Goal: Book appointment/travel/reservation

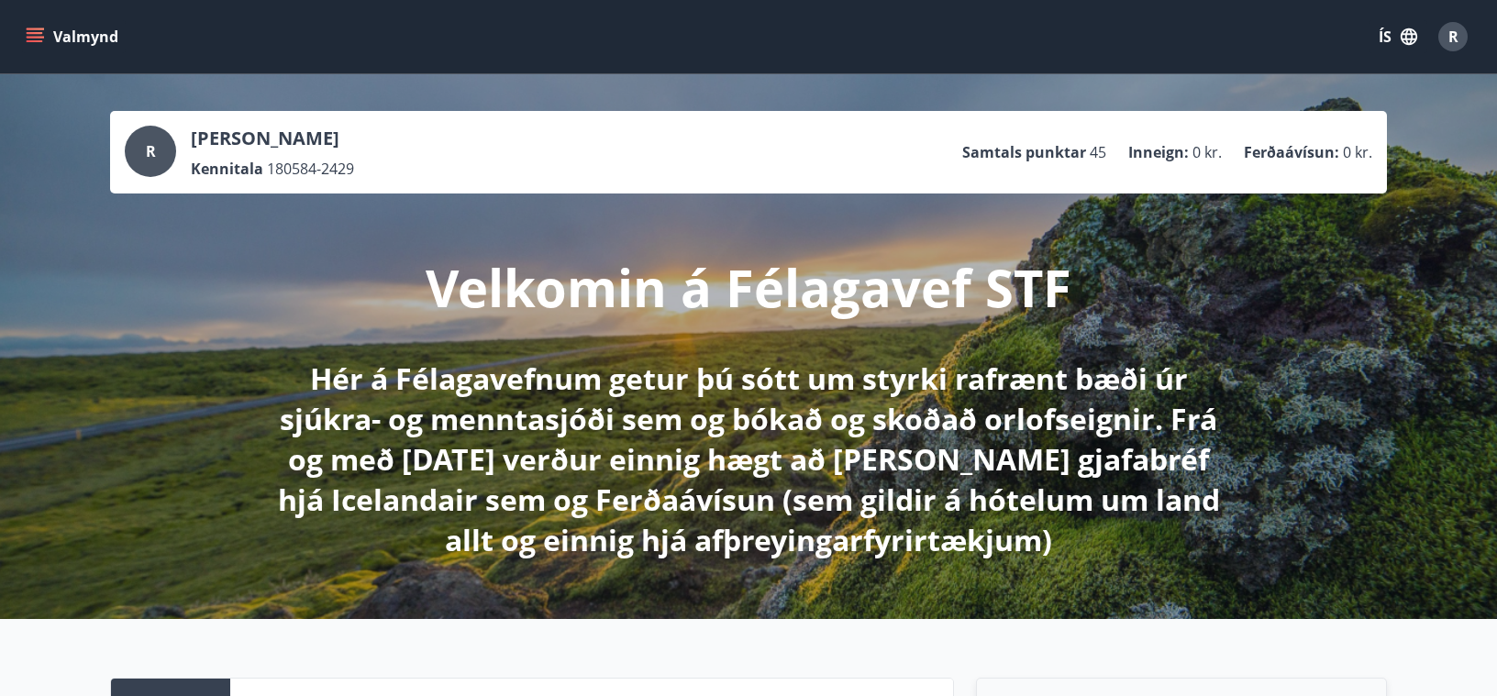
click at [79, 174] on div "[PERSON_NAME] Kennitala 180584-2429 Samtals punktar 45 Inneign : 0 kr. Ferðaáví…" at bounding box center [748, 346] width 1497 height 545
click at [70, 31] on button "Valmynd" at bounding box center [74, 36] width 104 height 33
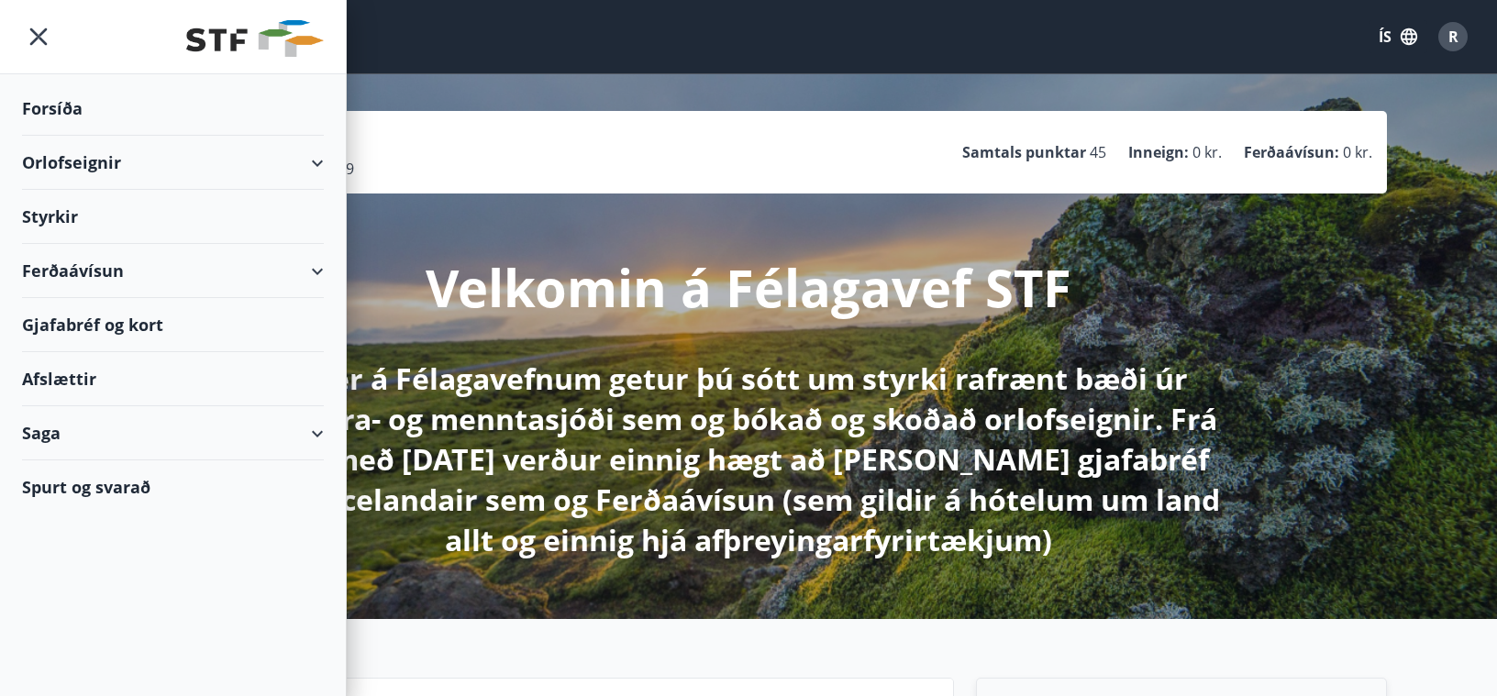
click at [314, 160] on div "Orlofseignir" at bounding box center [173, 163] width 302 height 54
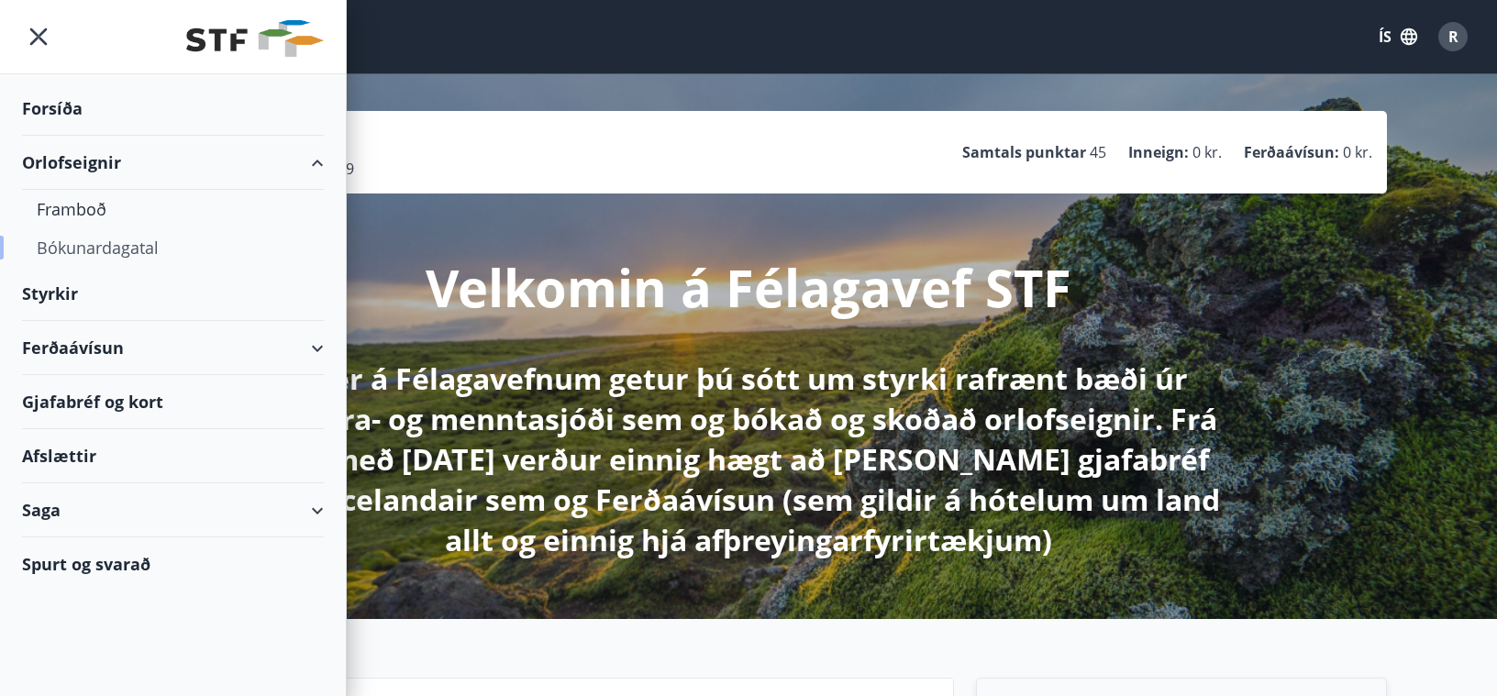
click at [82, 253] on div "Bókunardagatal" at bounding box center [173, 247] width 272 height 39
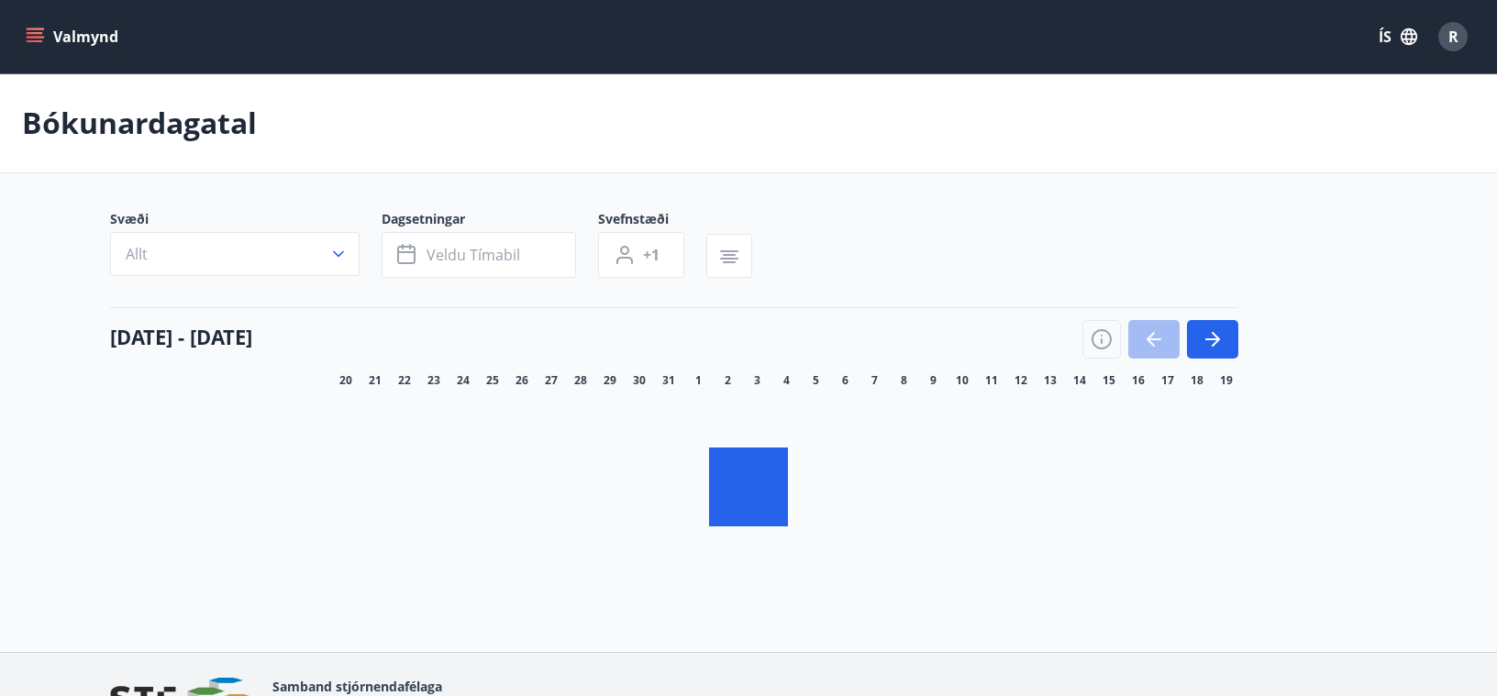
click at [251, 151] on div "Bókunardagatal" at bounding box center [748, 123] width 1497 height 100
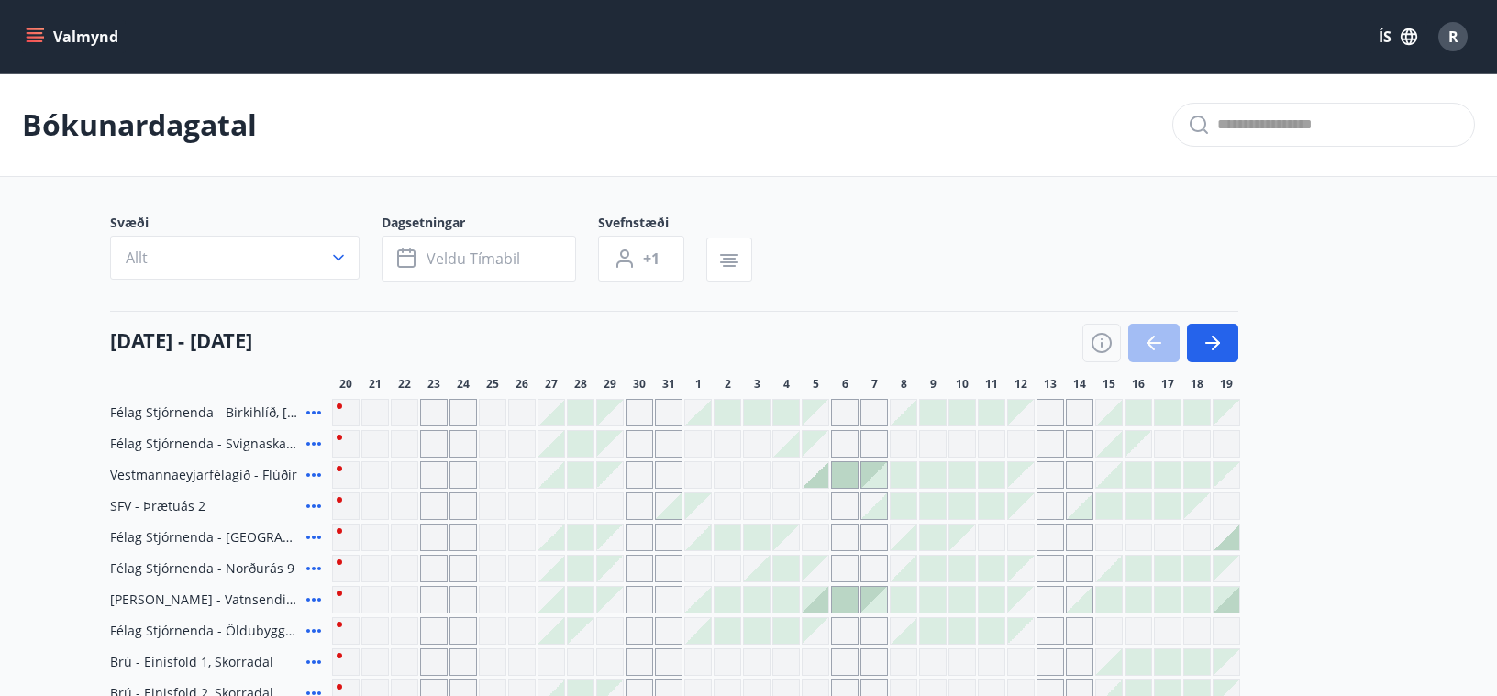
click at [331, 249] on icon "button" at bounding box center [338, 258] width 18 height 18
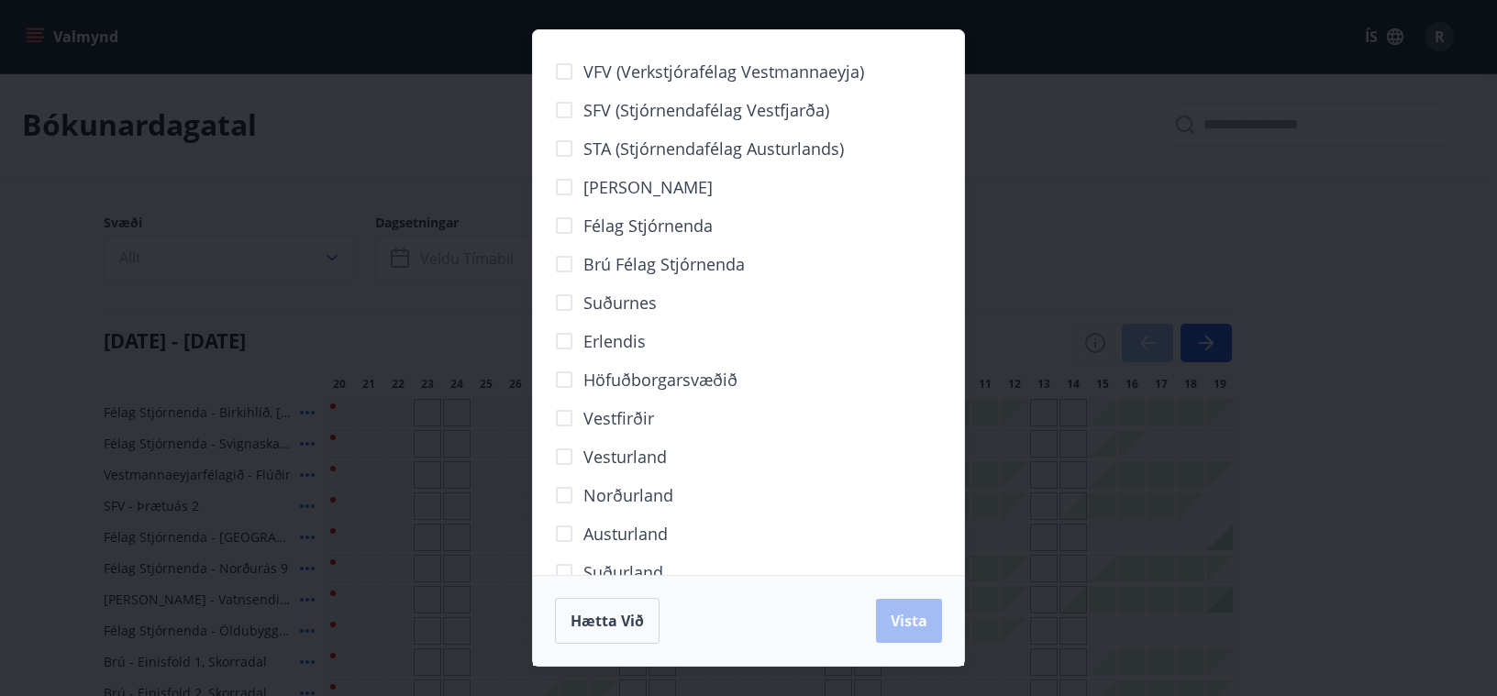
scroll to position [109, 0]
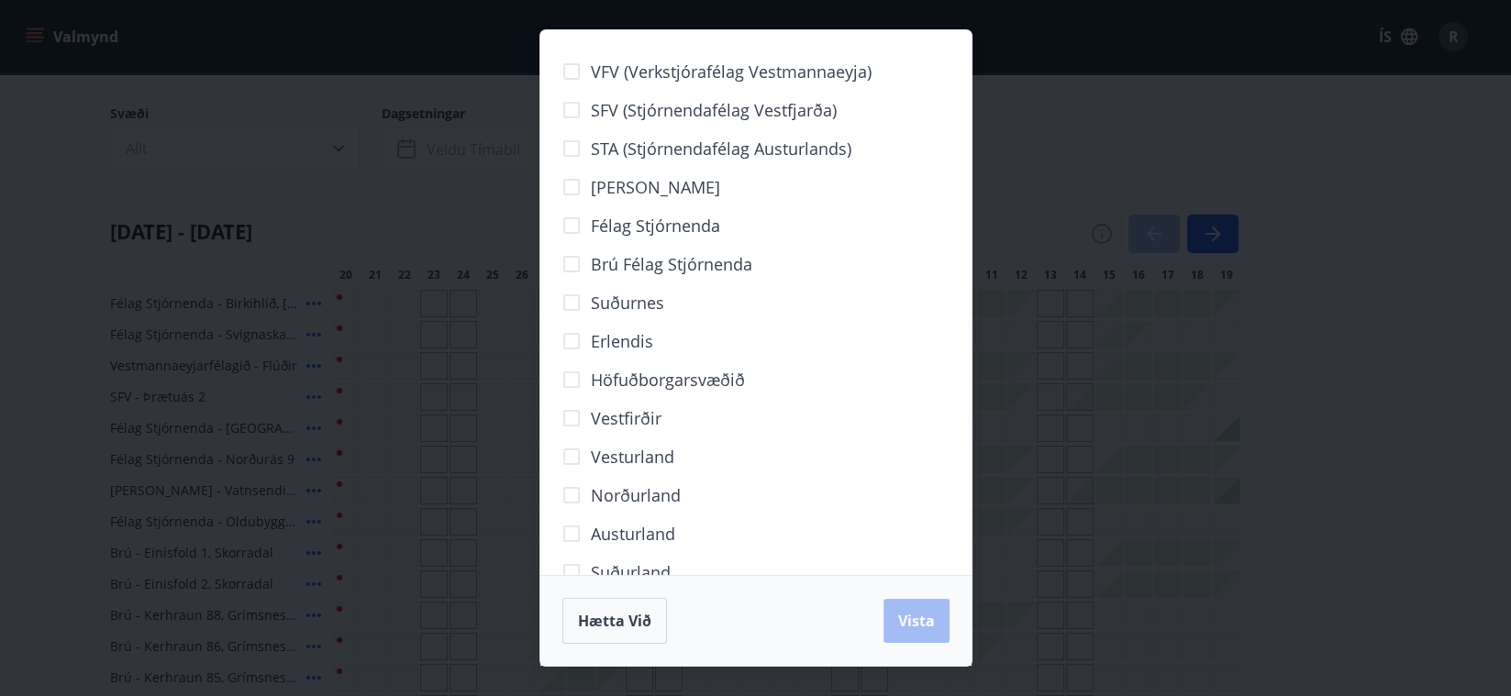
click at [348, 151] on div "VFV (Verkstjórafélag Vestmannaeyja) SFV (Stjórnendafélag Vestfjarða) STA (Stjór…" at bounding box center [755, 348] width 1511 height 696
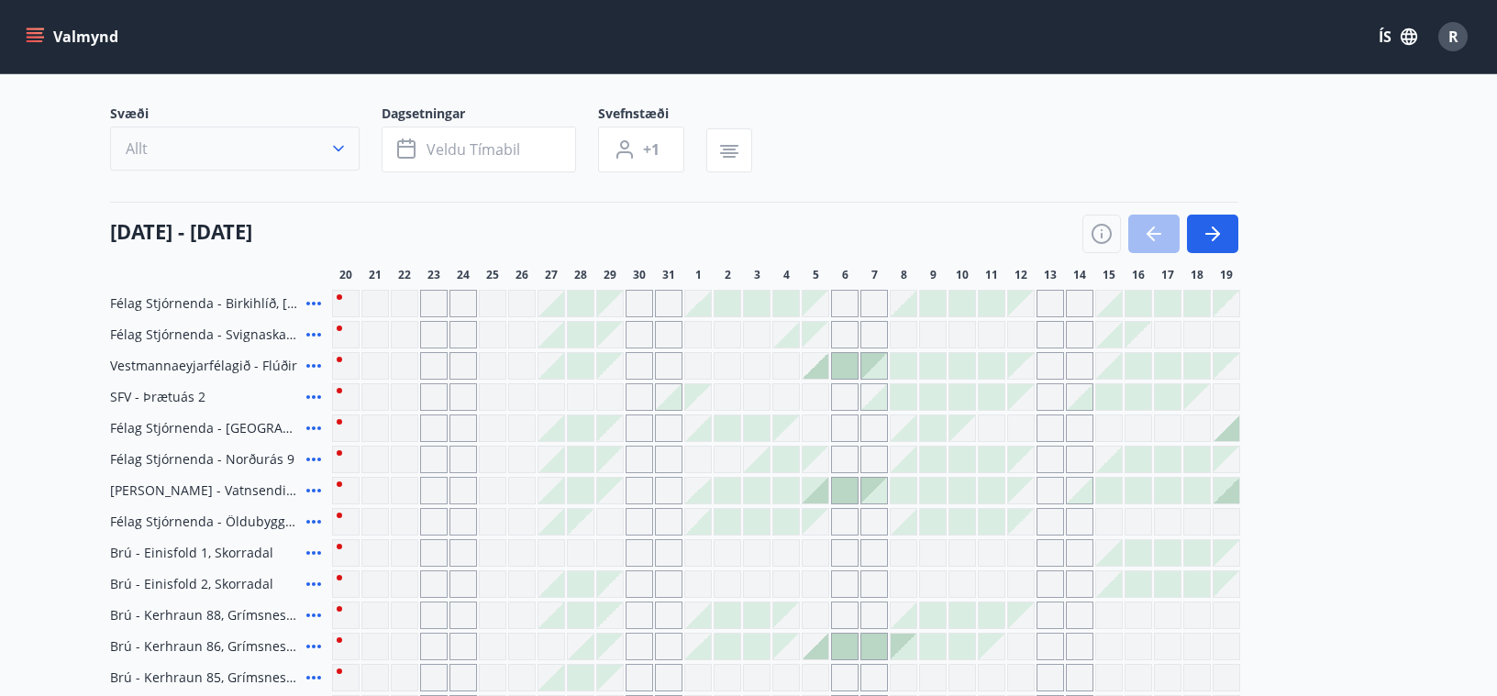
click at [316, 148] on button "Allt" at bounding box center [234, 149] width 249 height 44
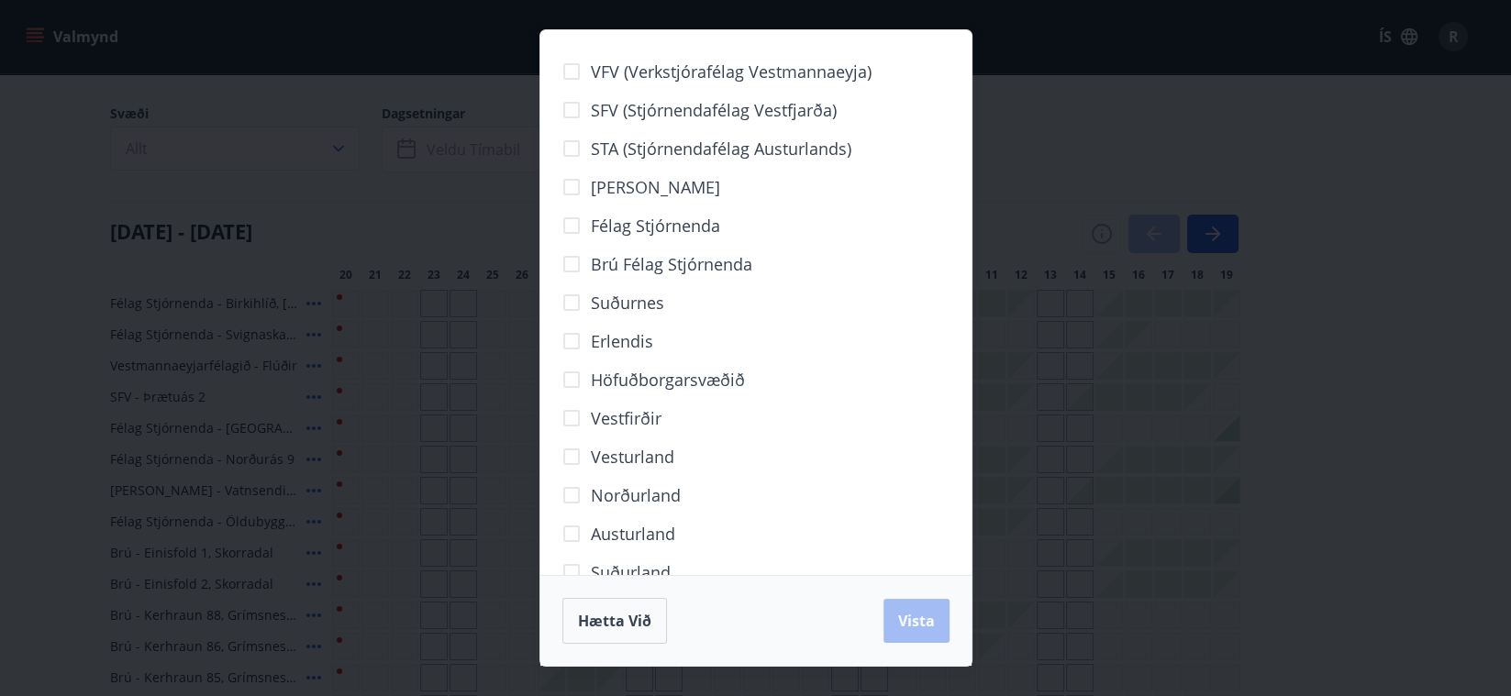
click at [595, 485] on span "Norðurland" at bounding box center [636, 495] width 90 height 24
click at [921, 618] on span "Vista" at bounding box center [916, 621] width 37 height 20
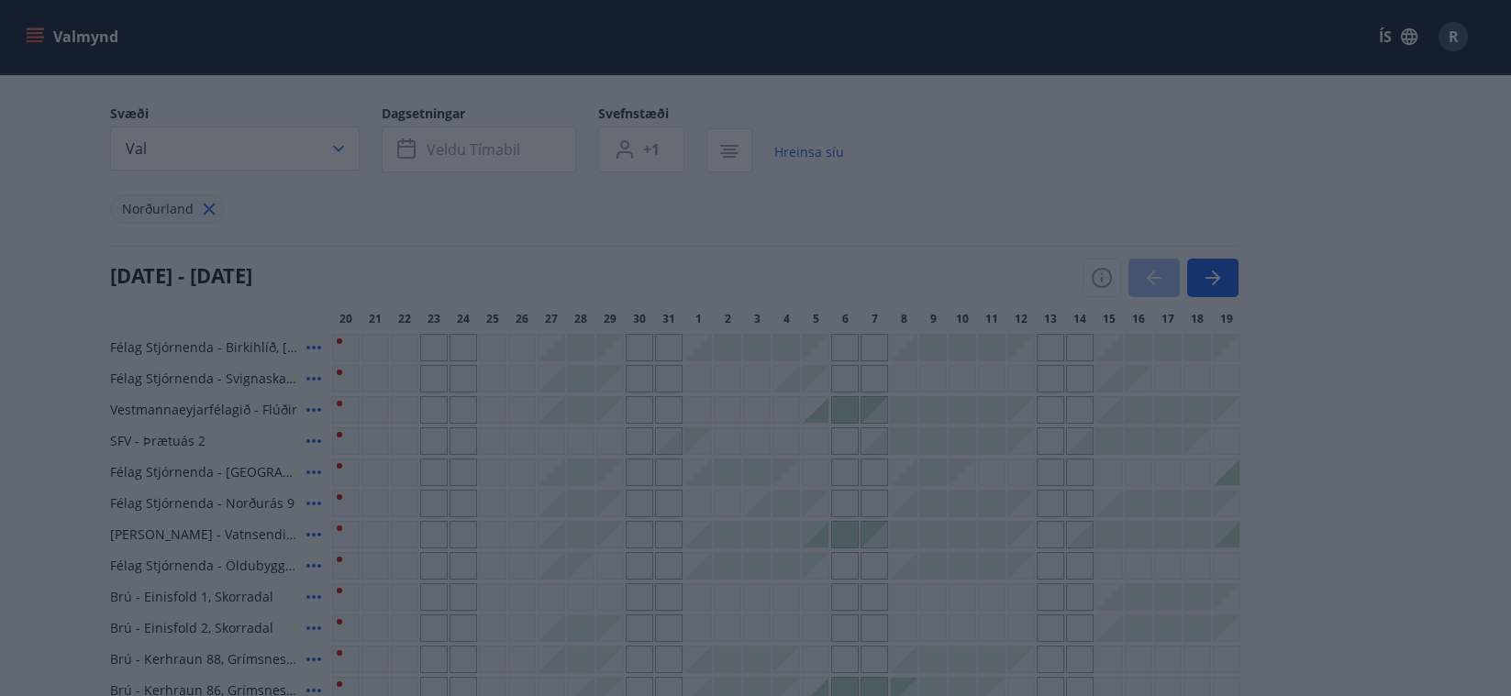
click at [522, 158] on body "Valmynd ÍS R Bókunardagatal Svæði Val Dagsetningar Veldu tímabil Svefnstæði +1 …" at bounding box center [755, 659] width 1511 height 1537
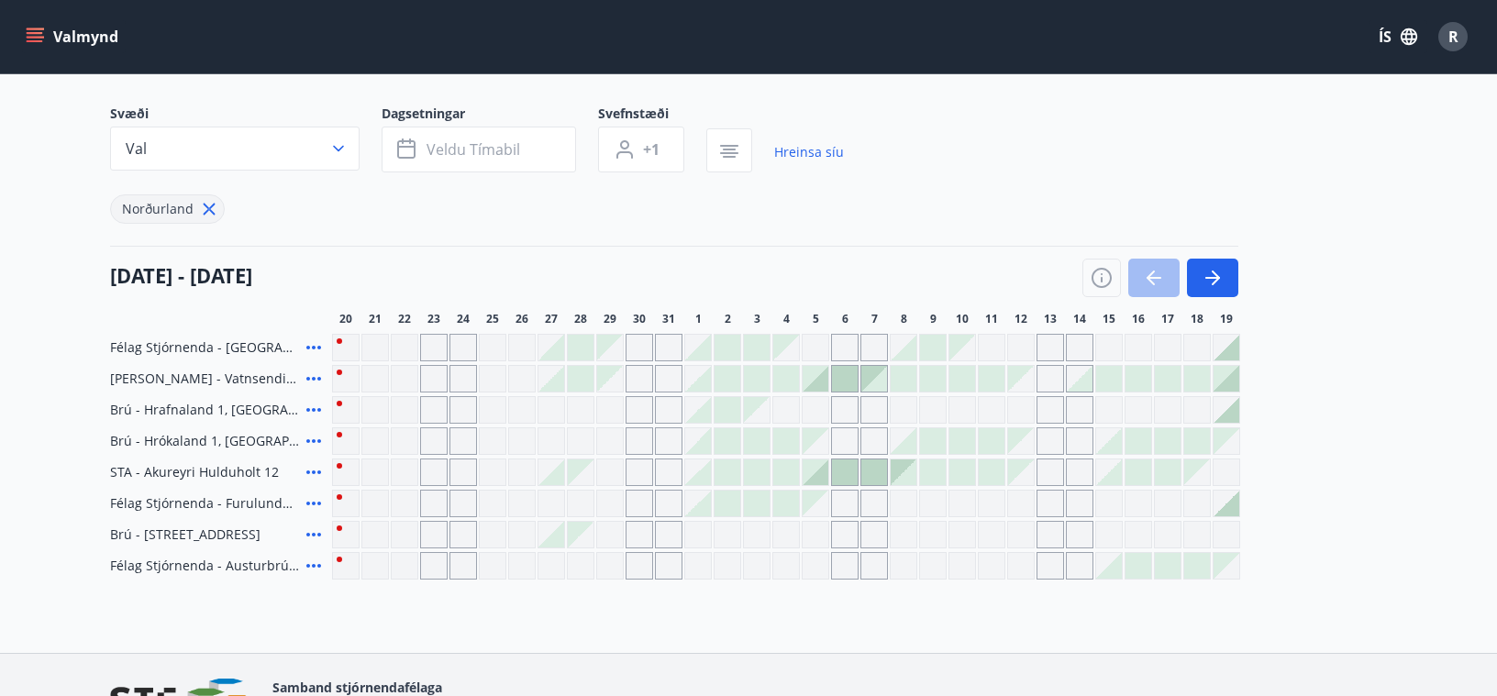
click at [522, 158] on button "Veldu tímabil" at bounding box center [479, 150] width 194 height 46
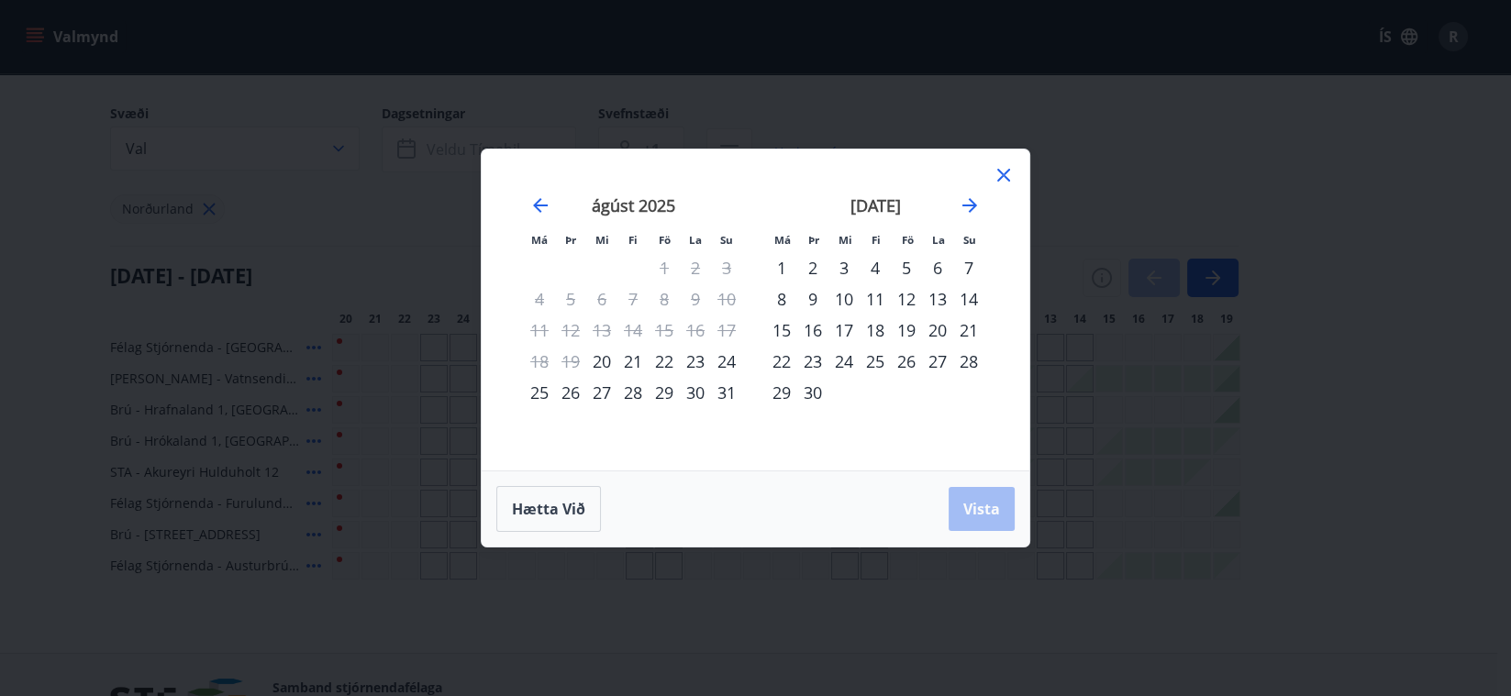
click at [774, 264] on div "1" at bounding box center [781, 267] width 31 height 31
click at [817, 390] on div "30" at bounding box center [812, 392] width 31 height 31
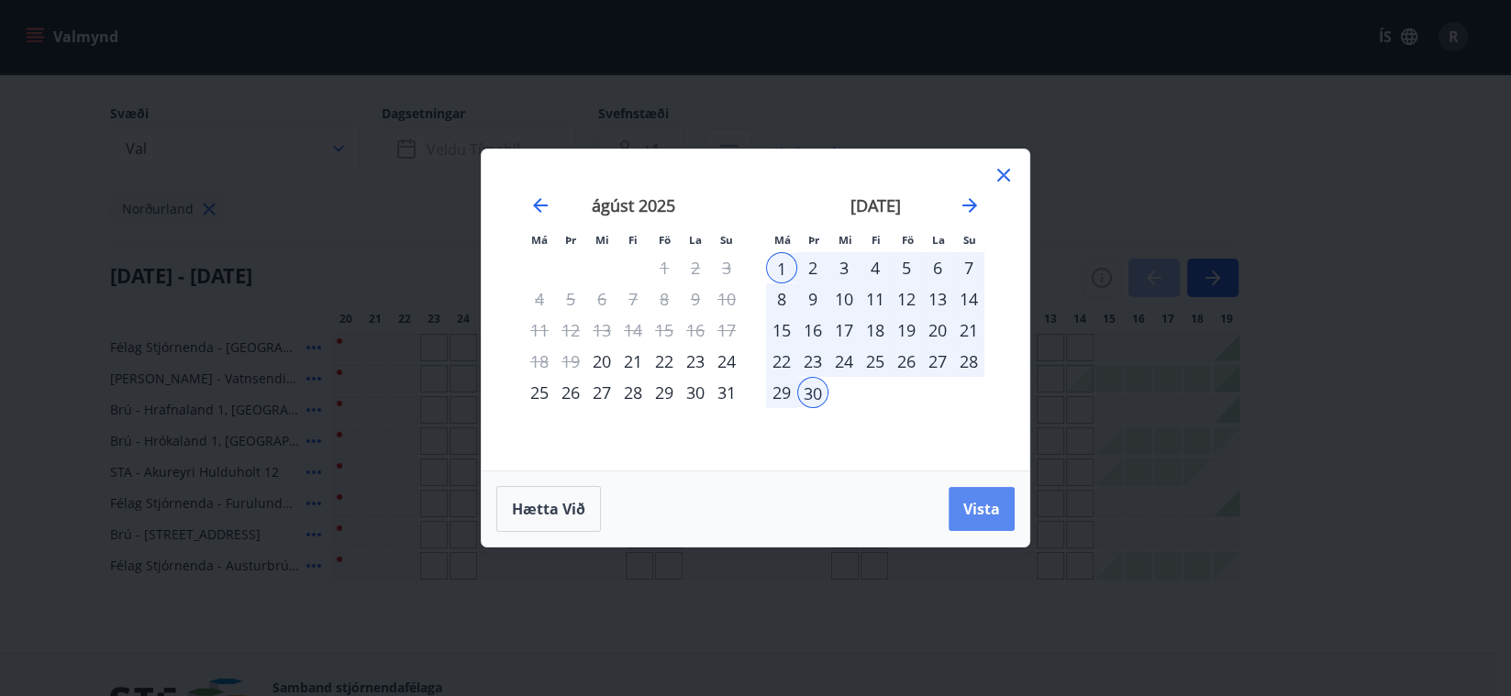
click at [984, 508] on span "Vista" at bounding box center [981, 509] width 37 height 20
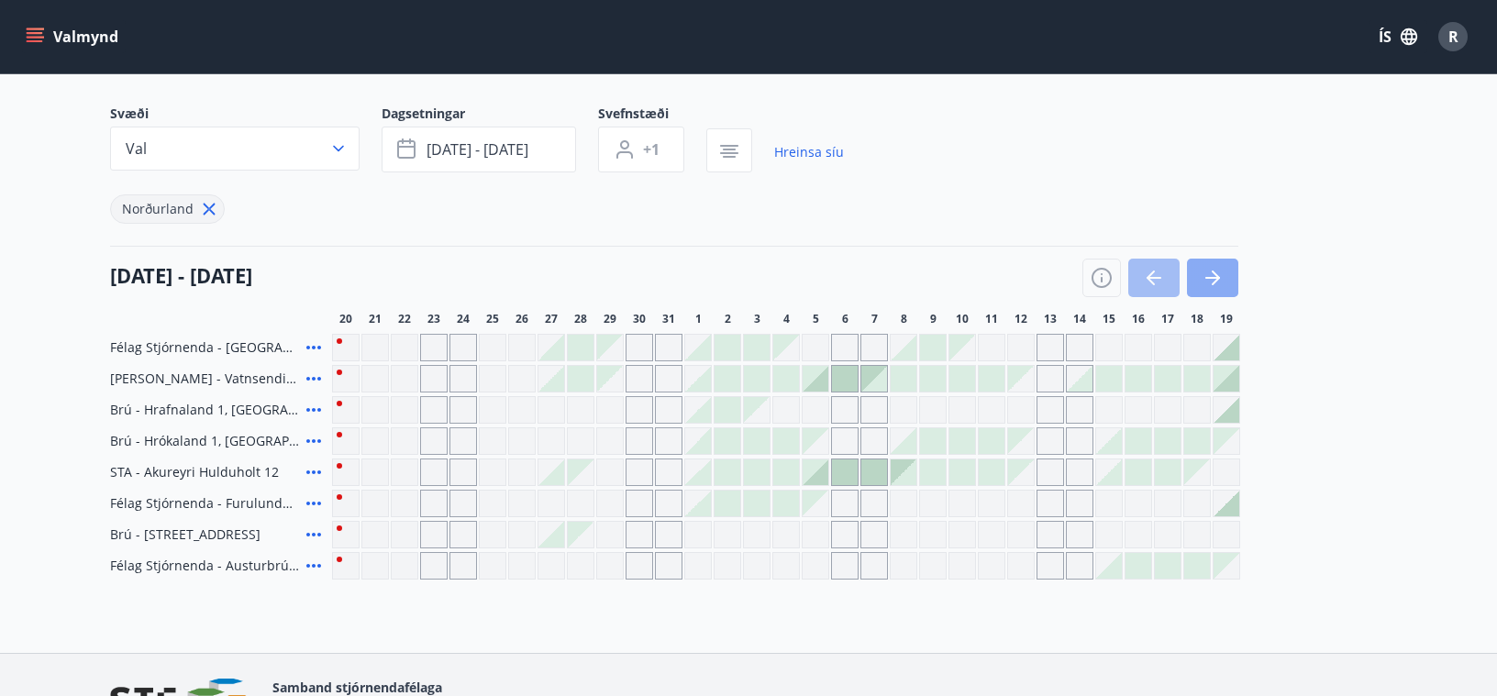
click at [1209, 288] on button "button" at bounding box center [1212, 278] width 51 height 39
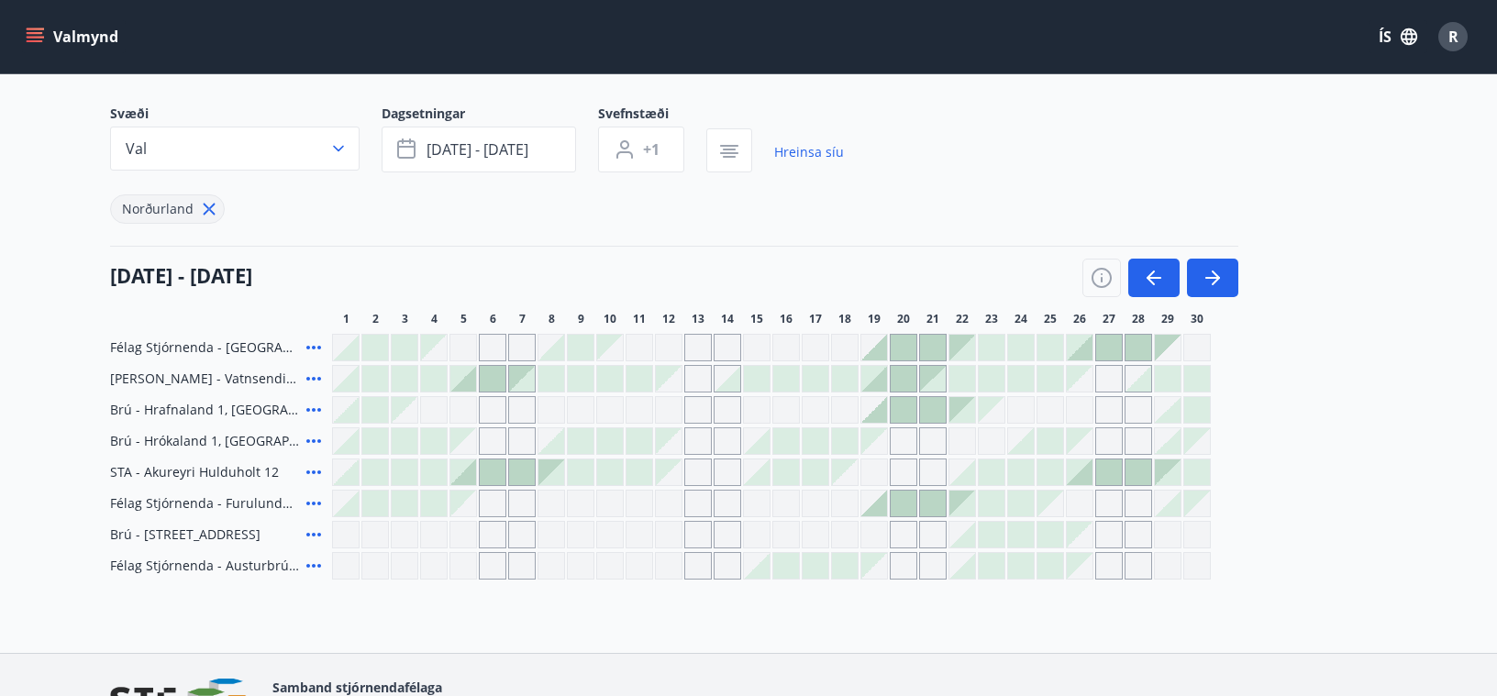
click at [314, 566] on icon at bounding box center [313, 566] width 15 height 4
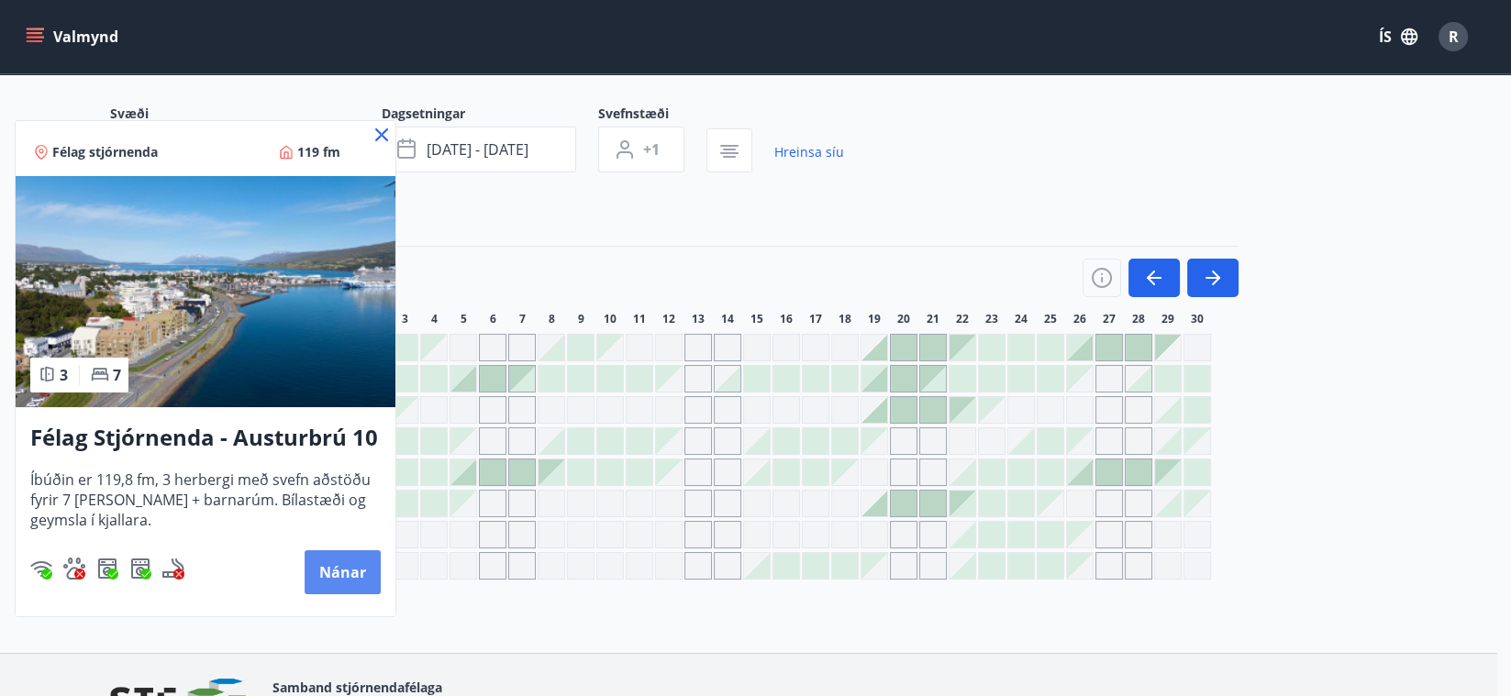
click at [317, 566] on button "Nánar" at bounding box center [342, 572] width 76 height 44
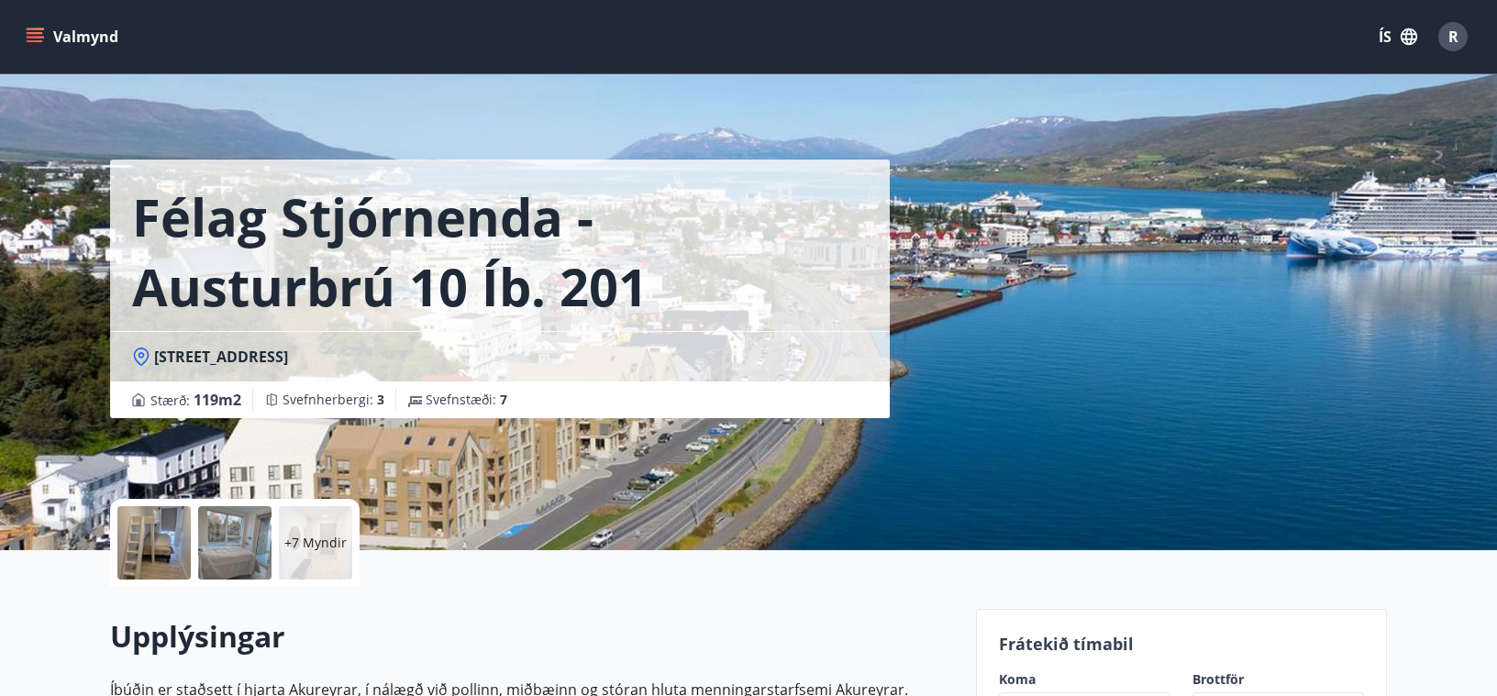
click at [175, 538] on div at bounding box center [153, 542] width 73 height 73
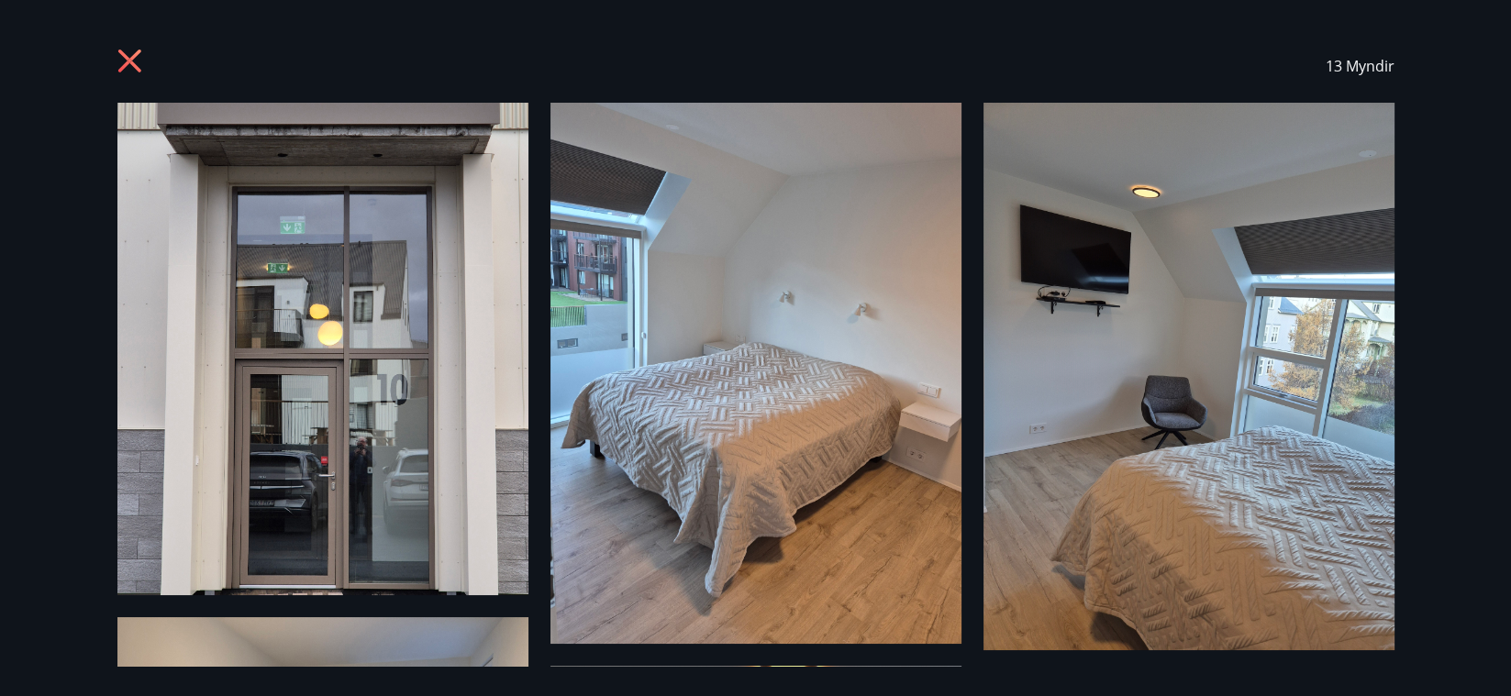
click at [129, 59] on icon at bounding box center [128, 61] width 23 height 23
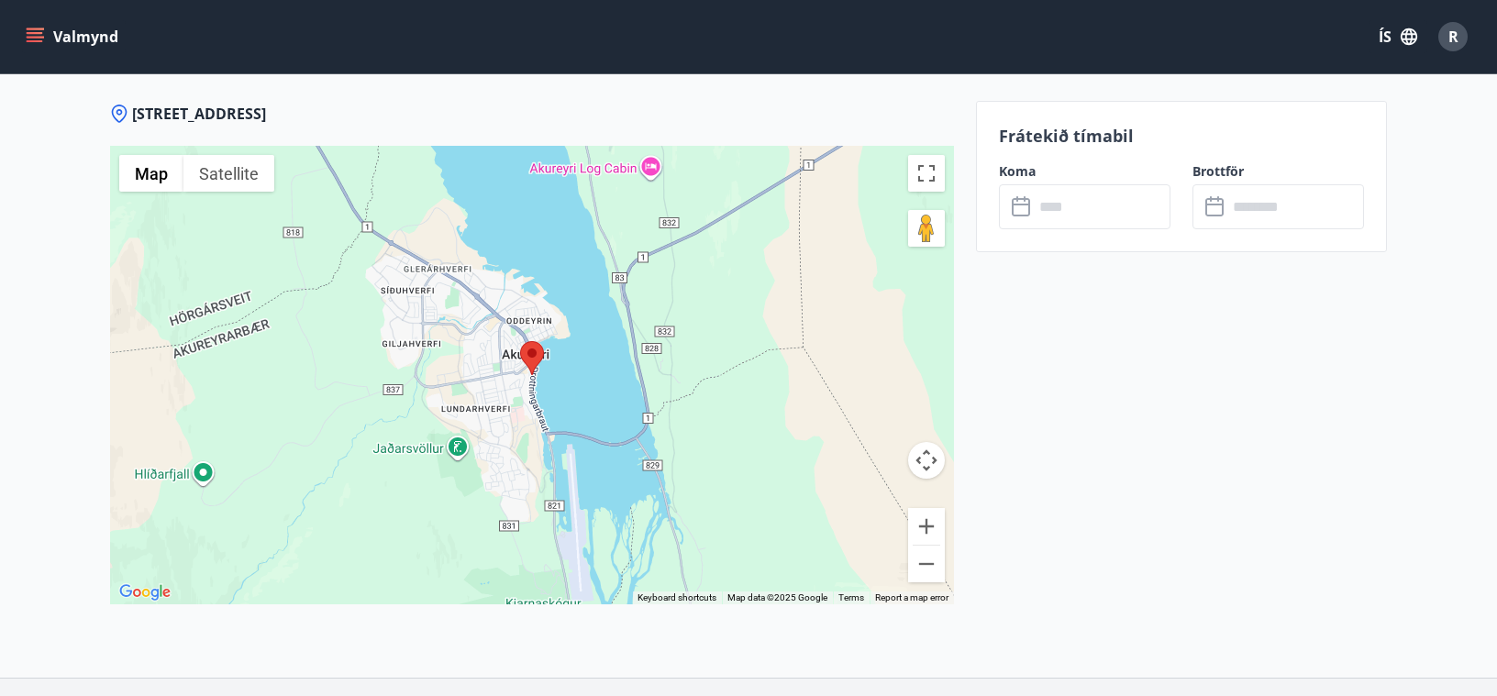
scroll to position [3026, 0]
